Goal: Use online tool/utility: Utilize a website feature to perform a specific function

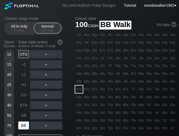
click at [26, 126] on div "BB" at bounding box center [23, 126] width 11 height 8
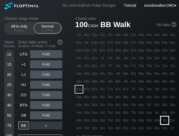
click at [166, 120] on div "33" at bounding box center [165, 121] width 8 height 8
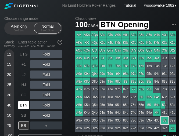
click at [23, 105] on div "BTN" at bounding box center [23, 105] width 11 height 8
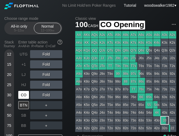
click at [21, 99] on div "CO" at bounding box center [23, 95] width 11 height 8
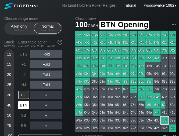
click at [24, 106] on div "BTN" at bounding box center [23, 105] width 11 height 8
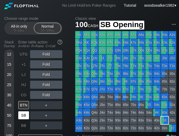
click at [25, 116] on div "SB" at bounding box center [23, 116] width 11 height 8
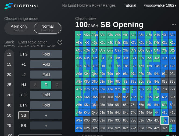
click at [48, 85] on div "R ✕" at bounding box center [46, 85] width 10 height 8
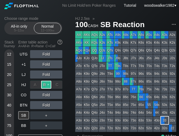
click at [45, 86] on div "R ✕" at bounding box center [46, 85] width 10 height 8
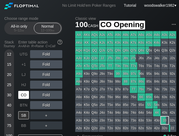
click at [23, 97] on div "CO" at bounding box center [23, 95] width 11 height 8
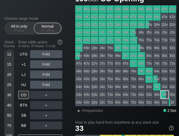
scroll to position [26, 0]
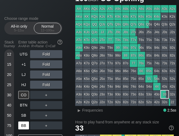
click at [23, 125] on div "BB" at bounding box center [23, 126] width 11 height 8
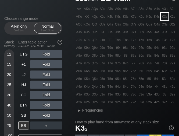
click at [165, 20] on div "K3s" at bounding box center [165, 17] width 8 height 8
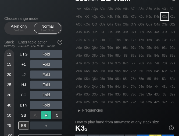
click at [46, 113] on div "R ✕" at bounding box center [46, 116] width 10 height 8
click at [49, 116] on div "R ✕" at bounding box center [46, 116] width 10 height 8
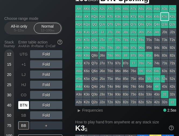
click at [21, 107] on div "BTN" at bounding box center [23, 105] width 11 height 8
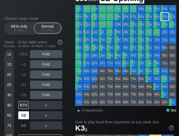
click at [26, 117] on div "SB" at bounding box center [23, 116] width 11 height 8
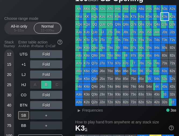
click at [46, 85] on div "R ✕" at bounding box center [46, 85] width 10 height 8
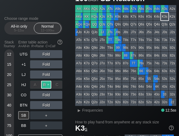
click at [48, 84] on div "R ✕" at bounding box center [46, 85] width 10 height 8
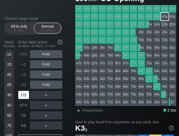
click at [22, 97] on div "CO" at bounding box center [23, 95] width 11 height 8
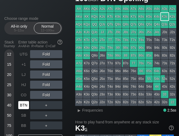
click at [26, 108] on div "BTN" at bounding box center [23, 105] width 11 height 8
